Goal: Task Accomplishment & Management: Complete application form

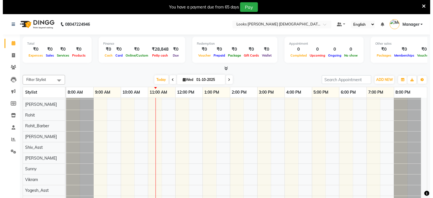
scroll to position [69, 0]
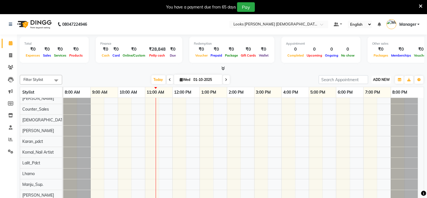
click at [388, 78] on span "ADD NEW" at bounding box center [381, 79] width 17 height 4
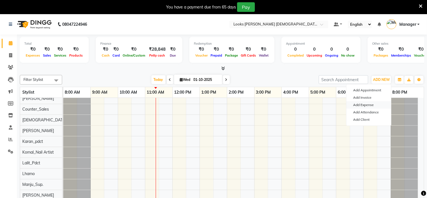
click at [372, 107] on link "Add Expense" at bounding box center [369, 104] width 45 height 7
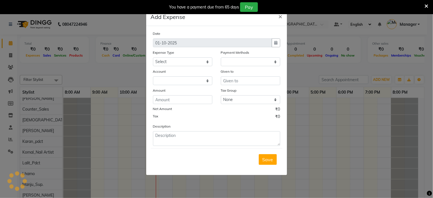
select select "1"
select select "7940"
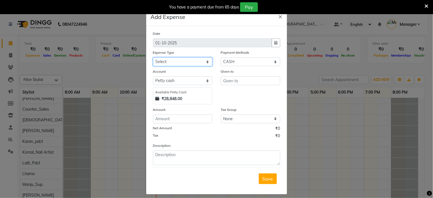
click at [168, 61] on select "Select Accommodation Aesthetics Bank Deposit BLINKIT Cash Handover Client Refun…" at bounding box center [182, 61] width 59 height 9
select select "24890"
click at [168, 61] on select "Select Accommodation Aesthetics Bank Deposit BLINKIT Cash Handover Client Refun…" at bounding box center [182, 61] width 59 height 9
click at [230, 81] on input "text" at bounding box center [250, 80] width 59 height 9
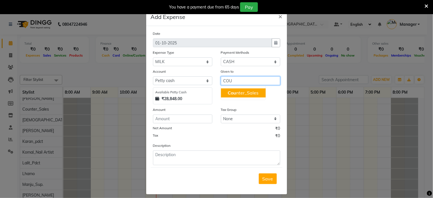
click at [237, 92] on ngb-highlight "Cou nter_Sales" at bounding box center [243, 93] width 31 height 6
type input "Counter_Sales"
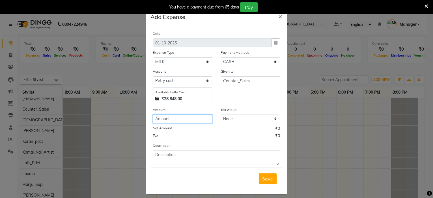
click at [168, 117] on input "number" at bounding box center [182, 118] width 59 height 9
type input "150"
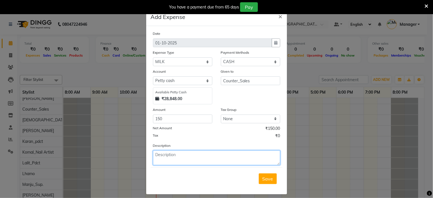
click at [161, 153] on textarea at bounding box center [216, 157] width 127 height 15
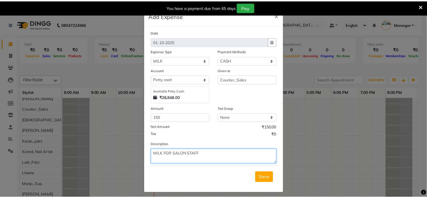
scroll to position [0, 0]
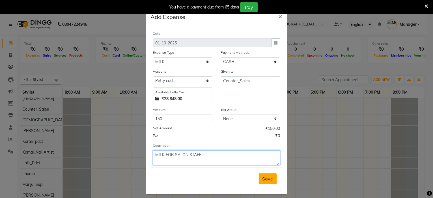
type textarea "MILK FOR SALON STAFF"
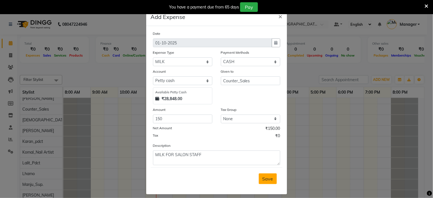
click at [269, 178] on span "Save" at bounding box center [267, 179] width 11 height 6
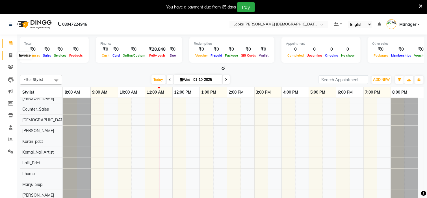
click at [9, 57] on icon at bounding box center [10, 55] width 3 height 4
select select "service"
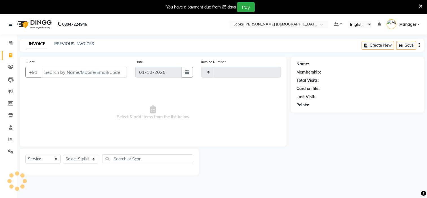
type input "3208"
select select "8706"
click at [75, 158] on select "Select Stylist" at bounding box center [80, 159] width 35 height 9
select select "87724"
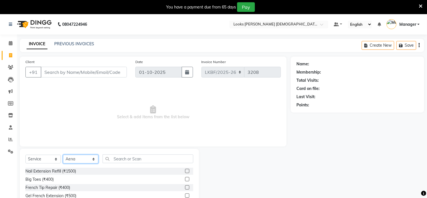
click at [81, 158] on select "Select Stylist Aena [PERSON_NAME] [PERSON_NAME] [PERSON_NAME] Counter_Sales [PE…" at bounding box center [80, 159] width 35 height 9
click at [124, 159] on input "text" at bounding box center [148, 158] width 91 height 9
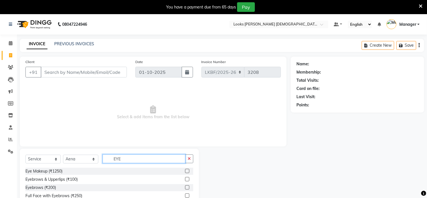
type input "EYE"
click at [185, 178] on label at bounding box center [187, 179] width 4 height 4
click at [185, 178] on input "checkbox" at bounding box center [187, 180] width 4 height 4
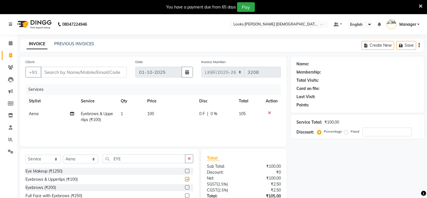
checkbox input "false"
click at [157, 112] on td "100" at bounding box center [170, 116] width 52 height 19
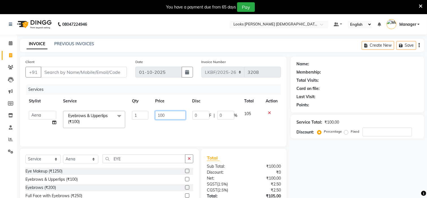
click at [171, 115] on input "100" at bounding box center [170, 115] width 31 height 9
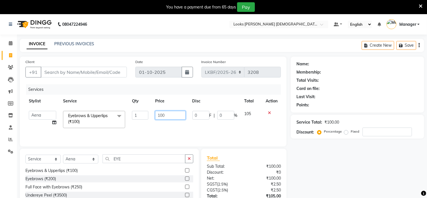
scroll to position [38, 0]
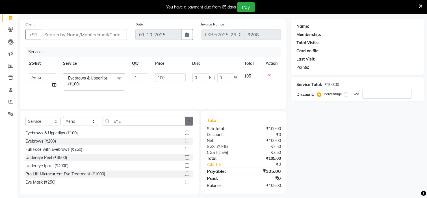
click at [190, 121] on icon "button" at bounding box center [189, 121] width 3 height 4
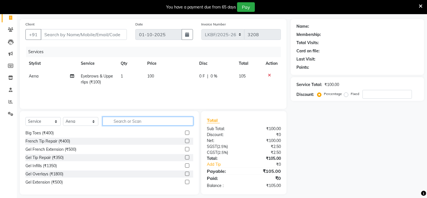
click at [163, 119] on input "text" at bounding box center [148, 121] width 91 height 9
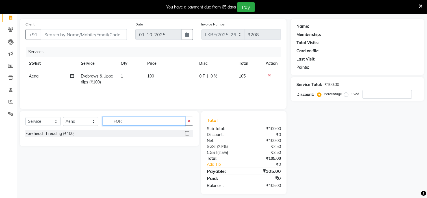
scroll to position [0, 0]
type input "FOR"
click at [187, 135] on label at bounding box center [187, 133] width 4 height 4
click at [187, 135] on input "checkbox" at bounding box center [187, 134] width 4 height 4
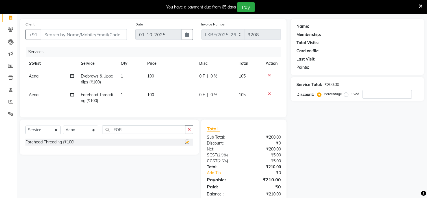
checkbox input "false"
click at [157, 134] on input "FOR" at bounding box center [144, 129] width 83 height 9
type input "F"
type input "UPP WAX"
click at [188, 144] on label at bounding box center [187, 142] width 4 height 4
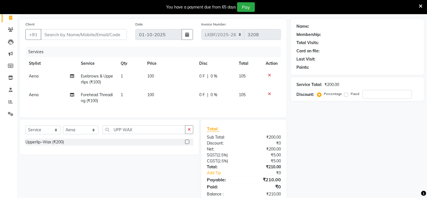
click at [188, 144] on input "checkbox" at bounding box center [187, 142] width 4 height 4
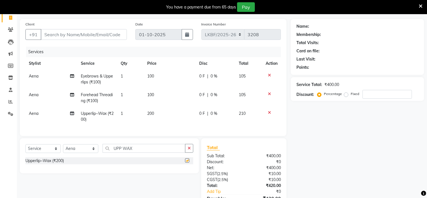
checkbox input "false"
click at [157, 113] on td "200" at bounding box center [170, 116] width 52 height 19
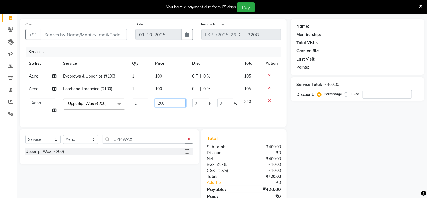
click at [167, 104] on input "200" at bounding box center [170, 103] width 31 height 9
type input "2"
type input "150"
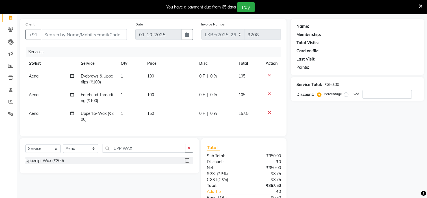
click at [346, 109] on div "Name: Membership: Total Visits: Card on file: Last Visit: Points: Service Total…" at bounding box center [360, 123] width 138 height 208
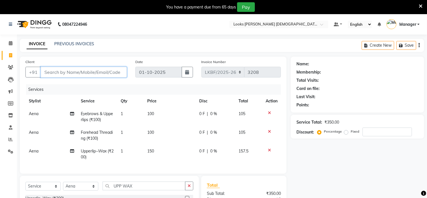
click at [59, 73] on input "Client" at bounding box center [84, 72] width 86 height 11
type input "9"
type input "0"
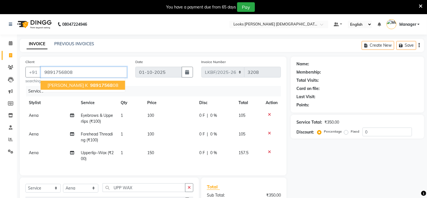
type input "9891756808"
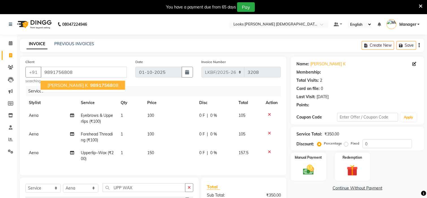
select select "1: Object"
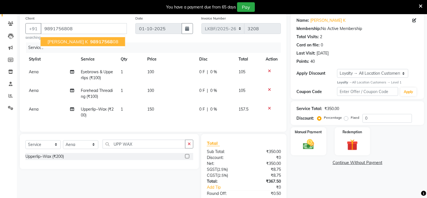
scroll to position [75, 0]
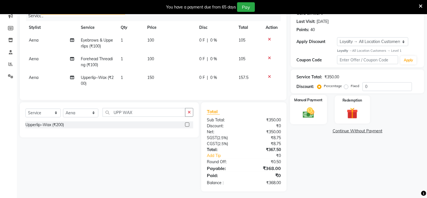
click at [311, 116] on img at bounding box center [308, 112] width 19 height 13
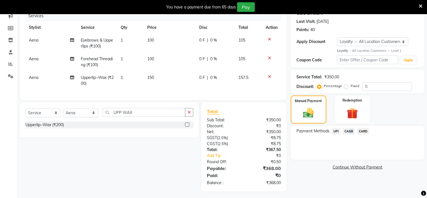
click at [350, 131] on span "CASH" at bounding box center [349, 131] width 12 height 7
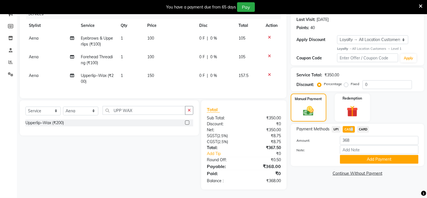
scroll to position [83, 0]
click at [356, 136] on input "368" at bounding box center [379, 140] width 79 height 9
type input "3"
type input "500"
click at [370, 155] on button "Add Payment" at bounding box center [379, 159] width 79 height 9
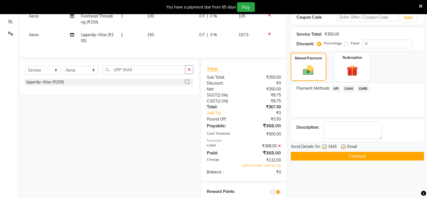
scroll to position [105, 0]
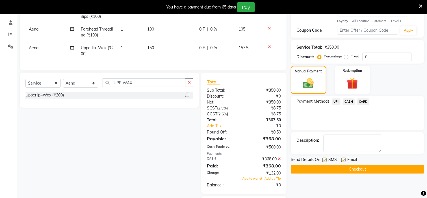
click at [353, 166] on button "Checkout" at bounding box center [357, 169] width 133 height 9
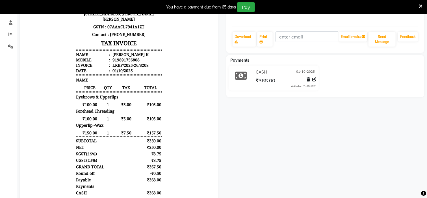
click at [421, 5] on icon at bounding box center [421, 6] width 4 height 5
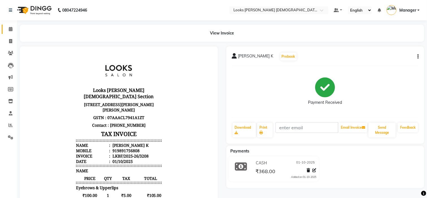
click at [10, 30] on icon at bounding box center [11, 29] width 4 height 4
